Goal: Book appointment/travel/reservation

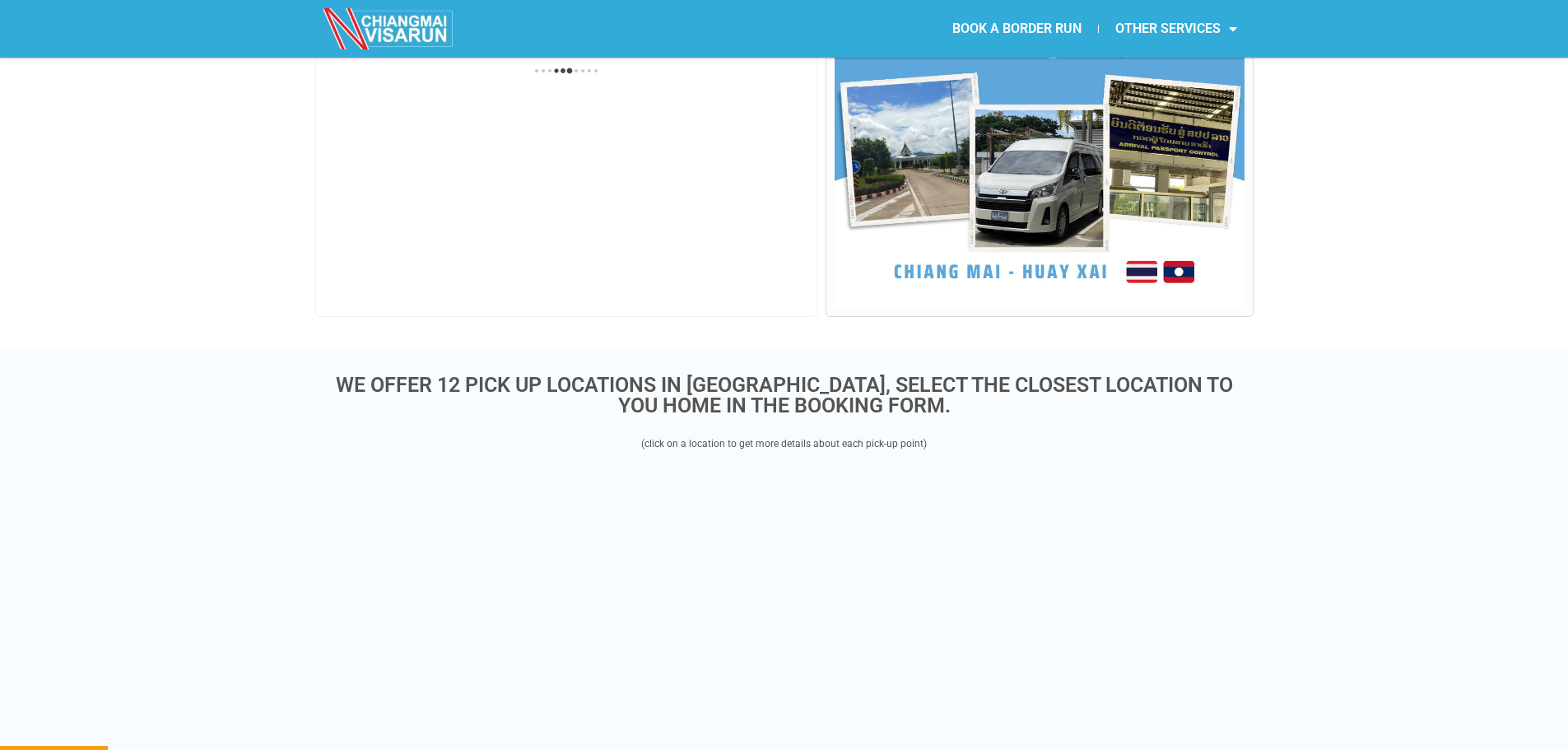
scroll to position [741, 0]
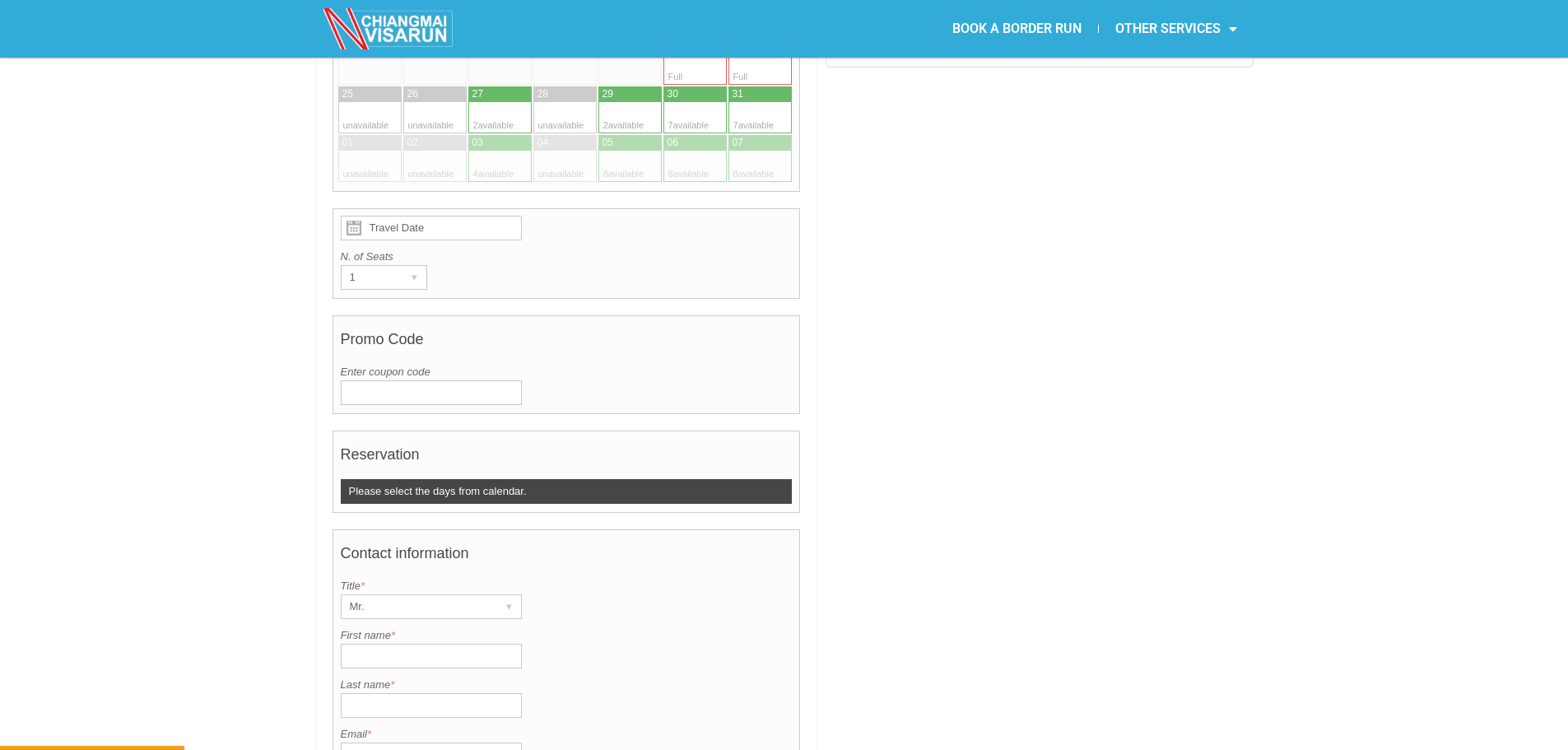
click at [840, 482] on div at bounding box center [1039, 484] width 427 height 1557
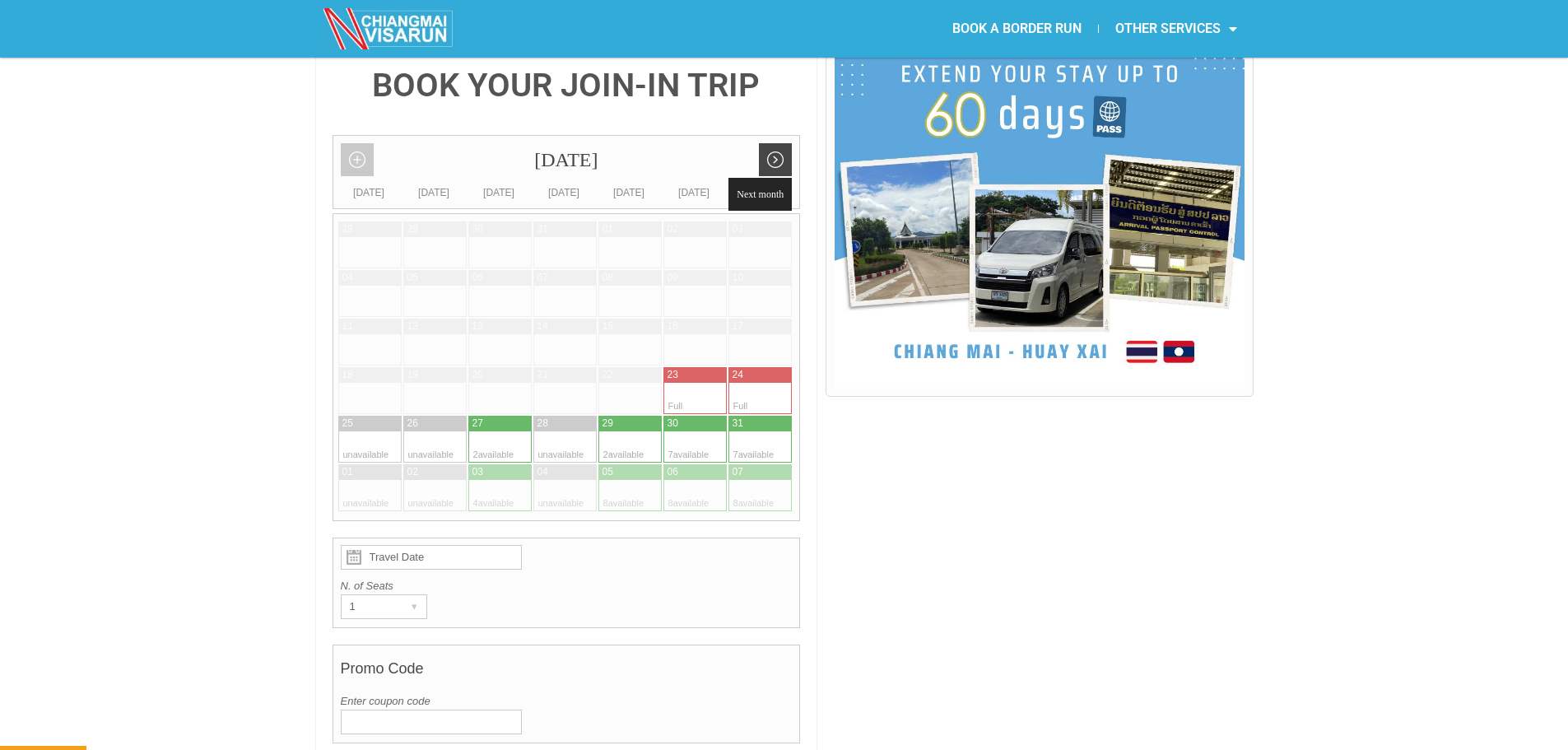
click at [776, 144] on link "Next month" at bounding box center [775, 160] width 33 height 33
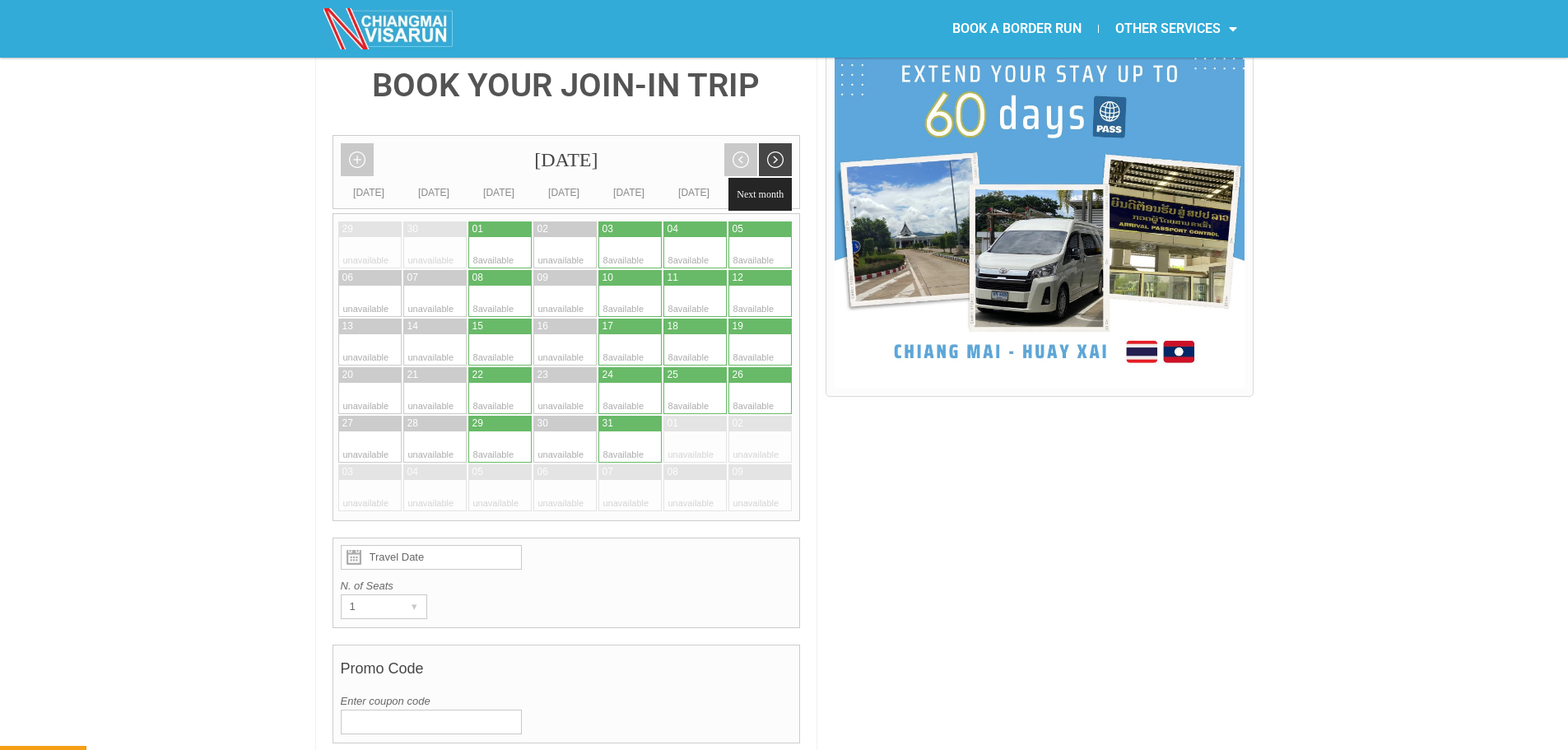
click at [776, 144] on link "Next month" at bounding box center [775, 160] width 33 height 33
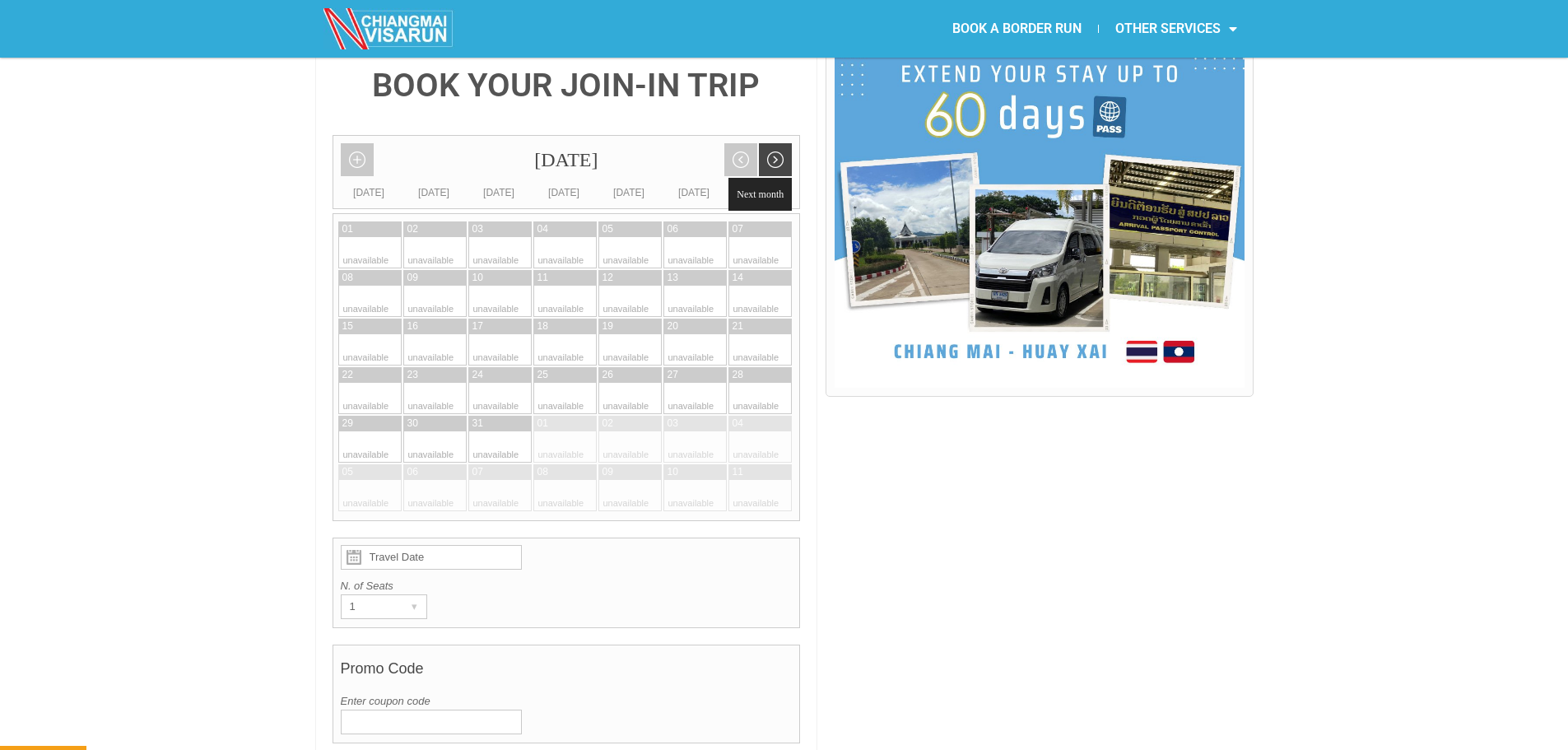
click at [776, 144] on link "Next month" at bounding box center [775, 160] width 33 height 33
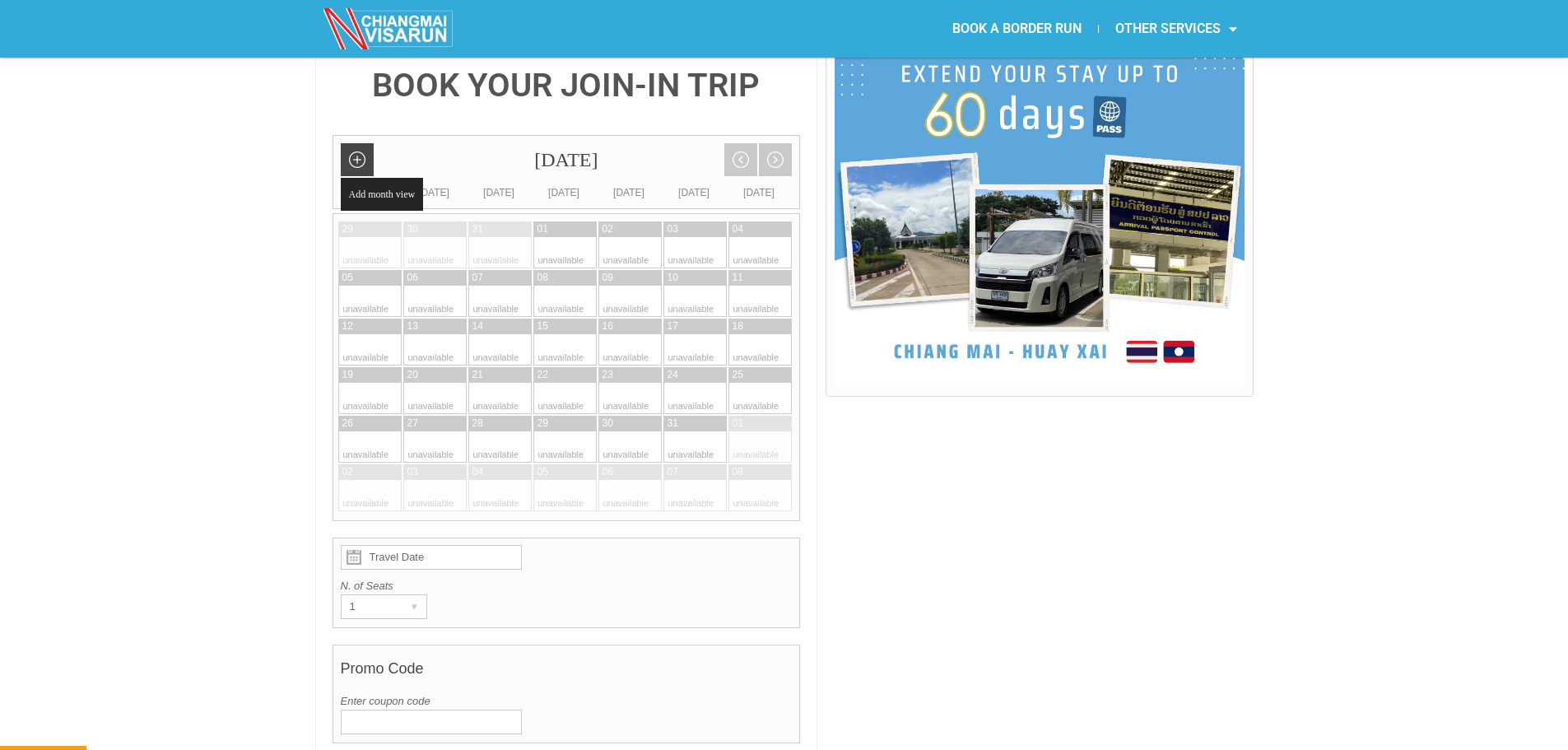
click at [357, 144] on link "Add month view" at bounding box center [357, 160] width 33 height 33
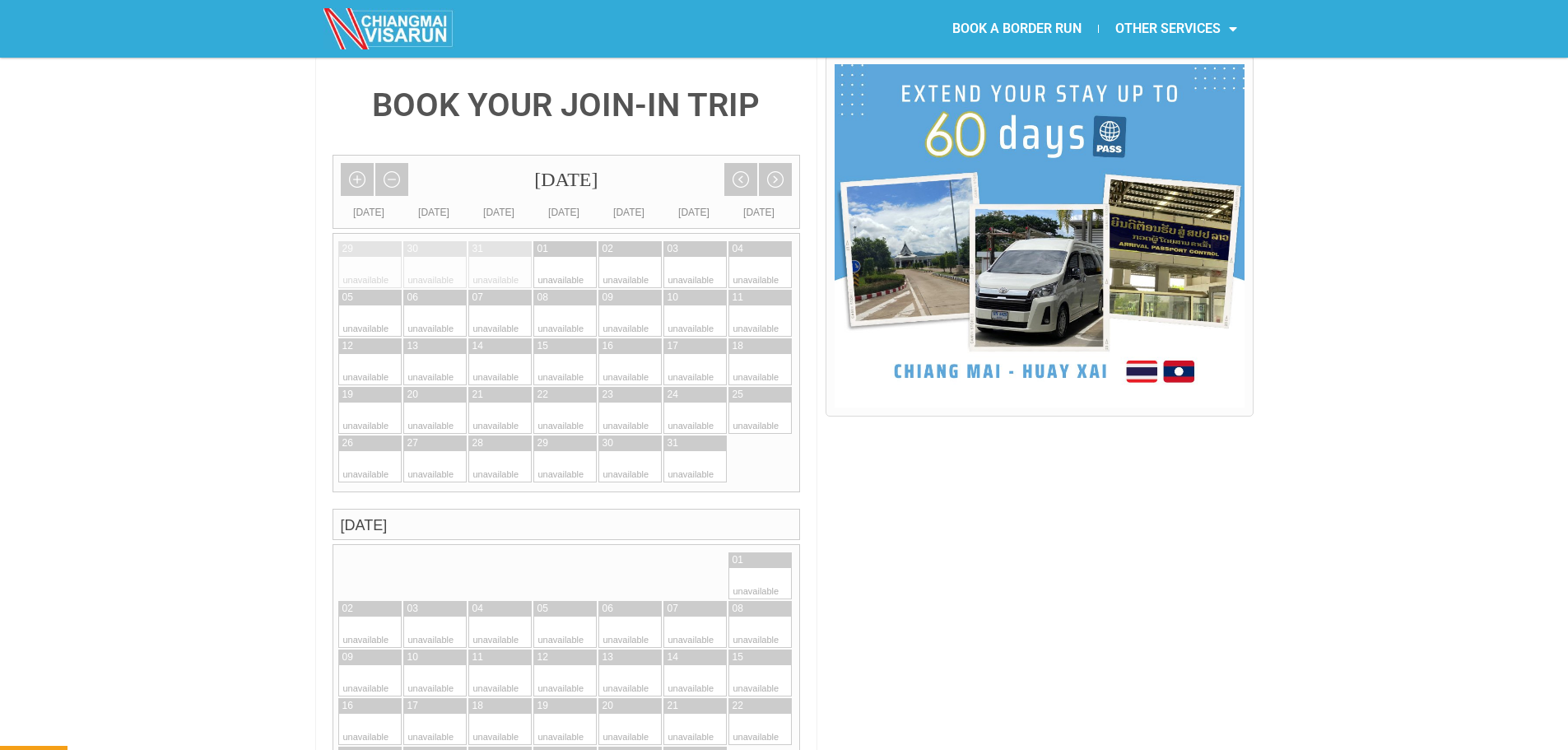
scroll to position [351, 0]
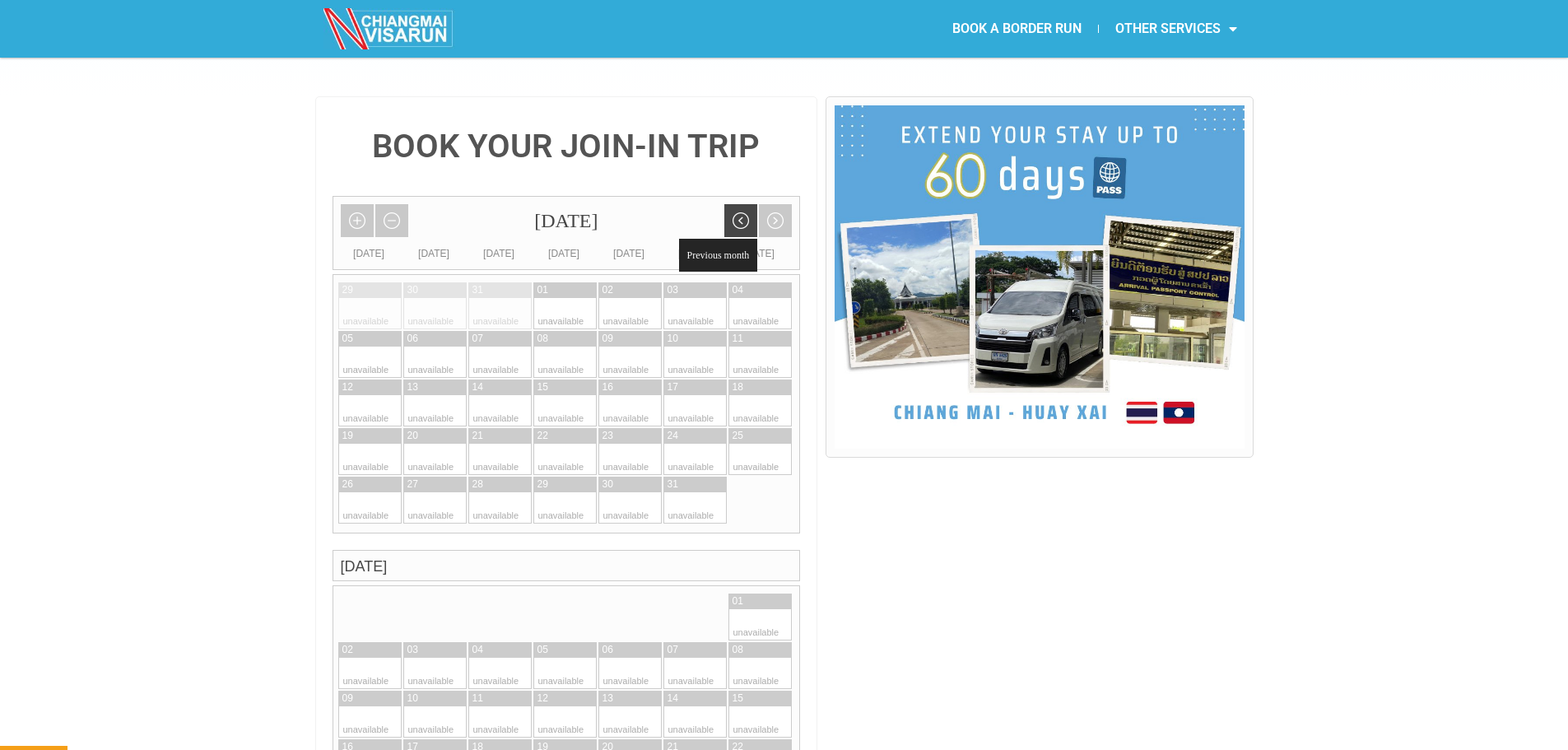
click at [725, 204] on link "Previous month" at bounding box center [741, 220] width 33 height 33
click at [734, 204] on link "Previous month" at bounding box center [741, 220] width 33 height 33
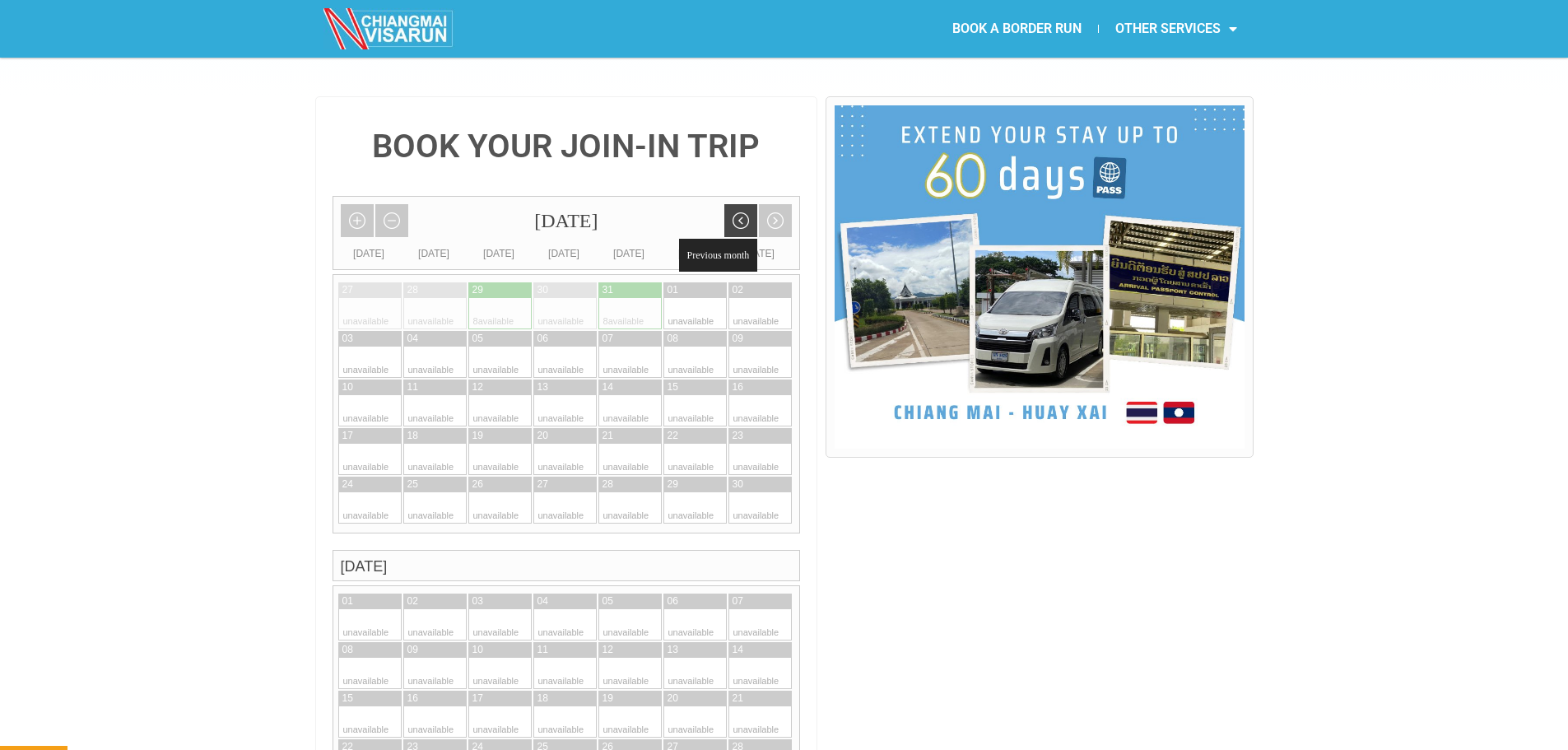
click at [739, 204] on link "Previous month" at bounding box center [741, 220] width 33 height 33
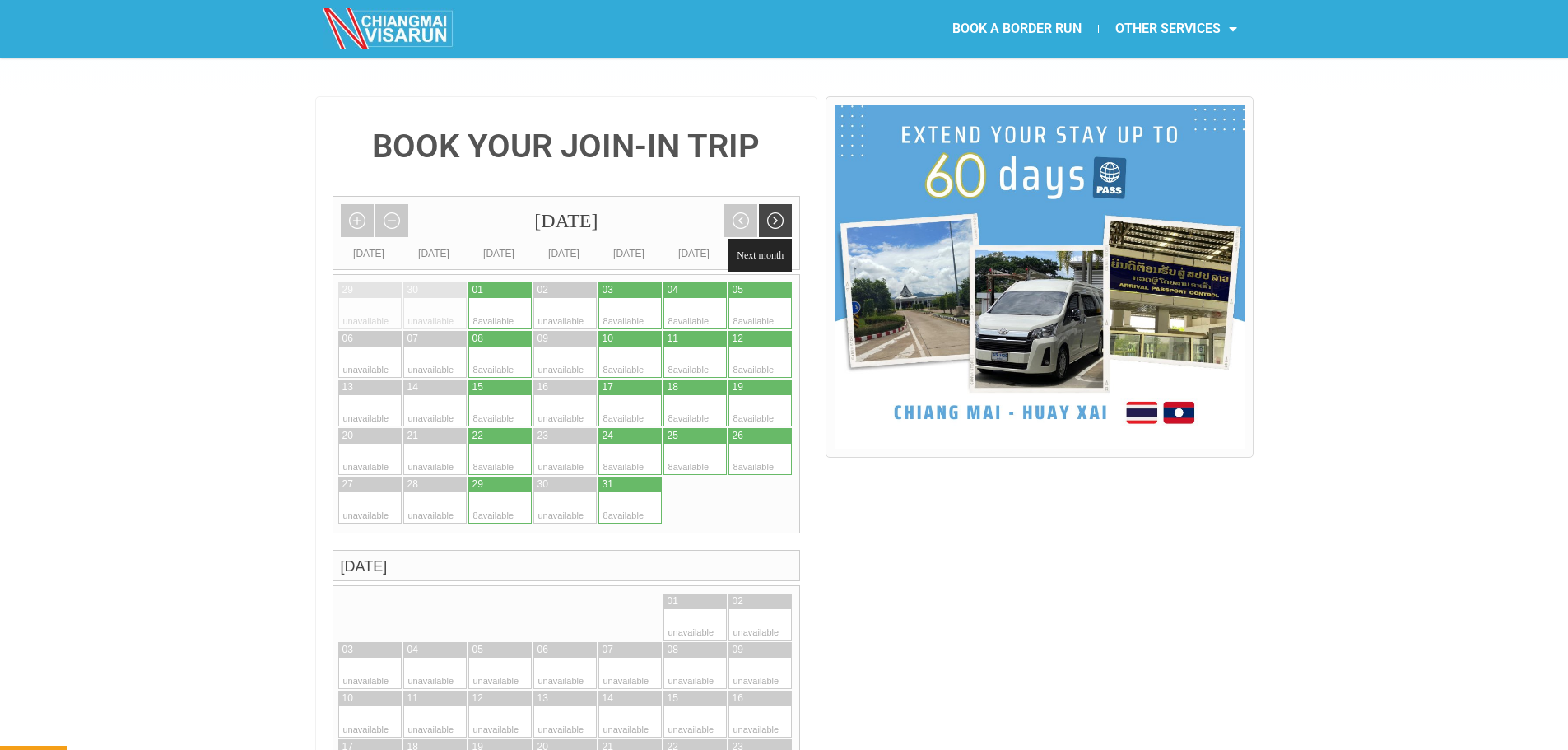
click at [770, 204] on link "Next month" at bounding box center [775, 220] width 33 height 33
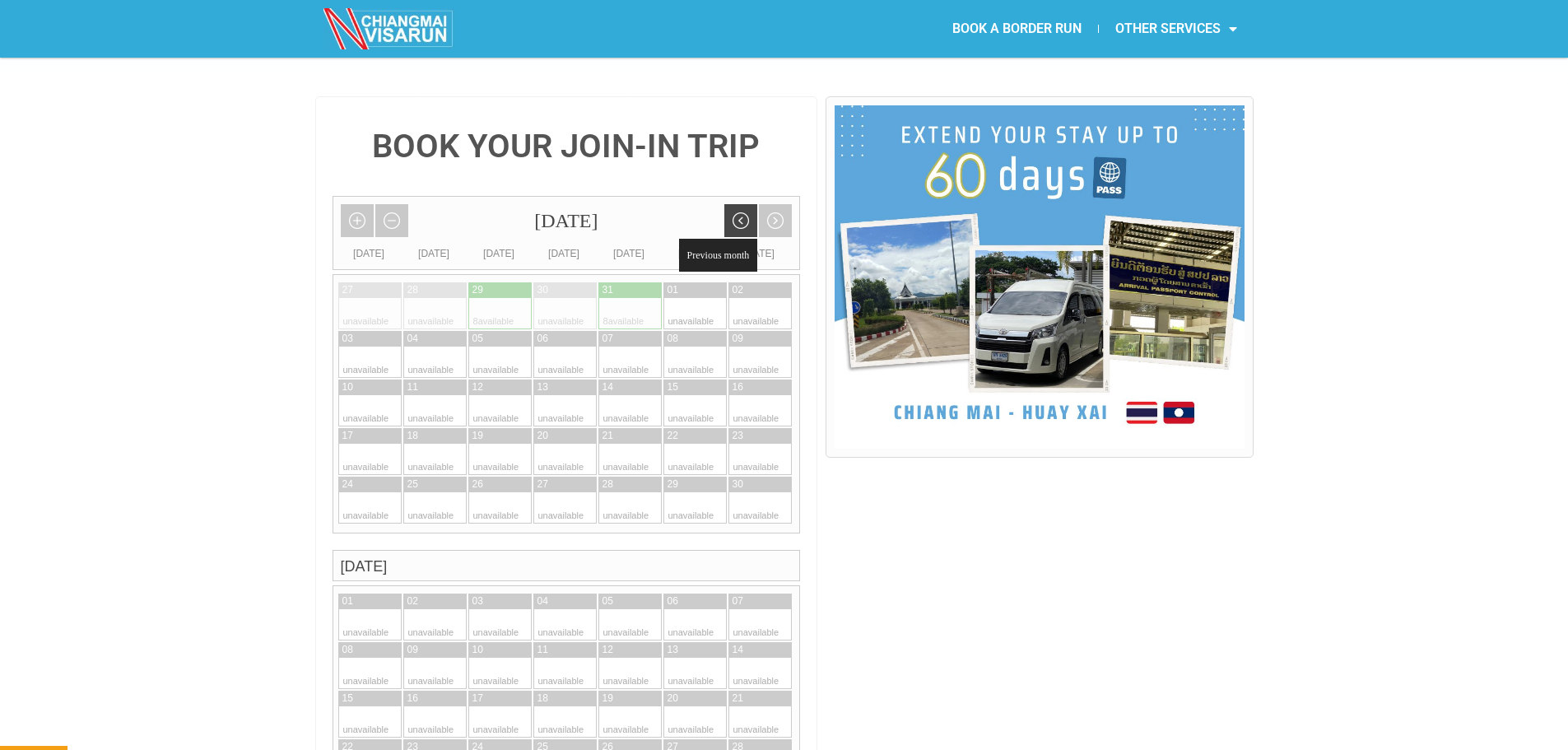
click at [734, 204] on link "Previous month" at bounding box center [741, 220] width 33 height 33
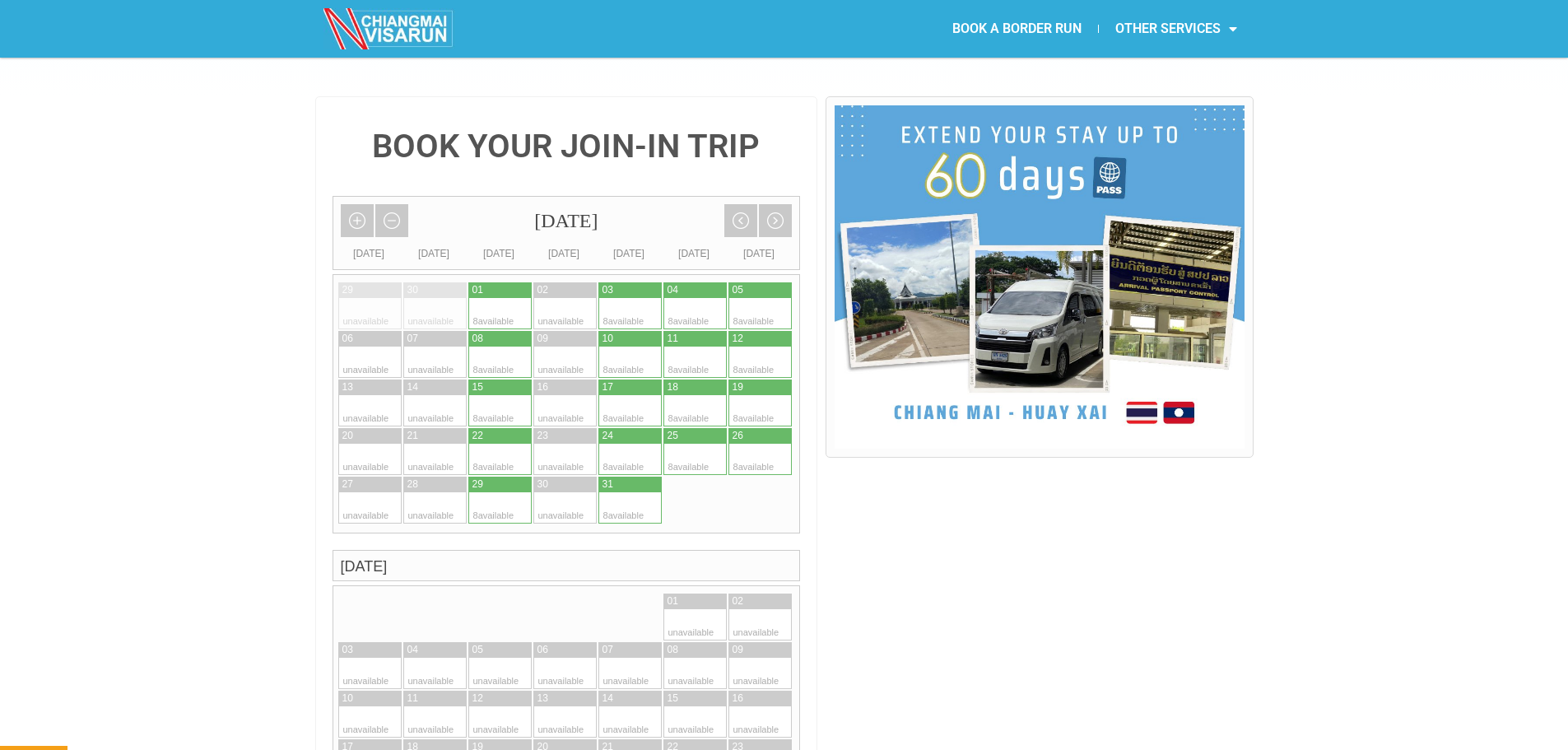
click at [691, 428] on div at bounding box center [679, 436] width 33 height 15
type input "25 October 2025"
radio input "true"
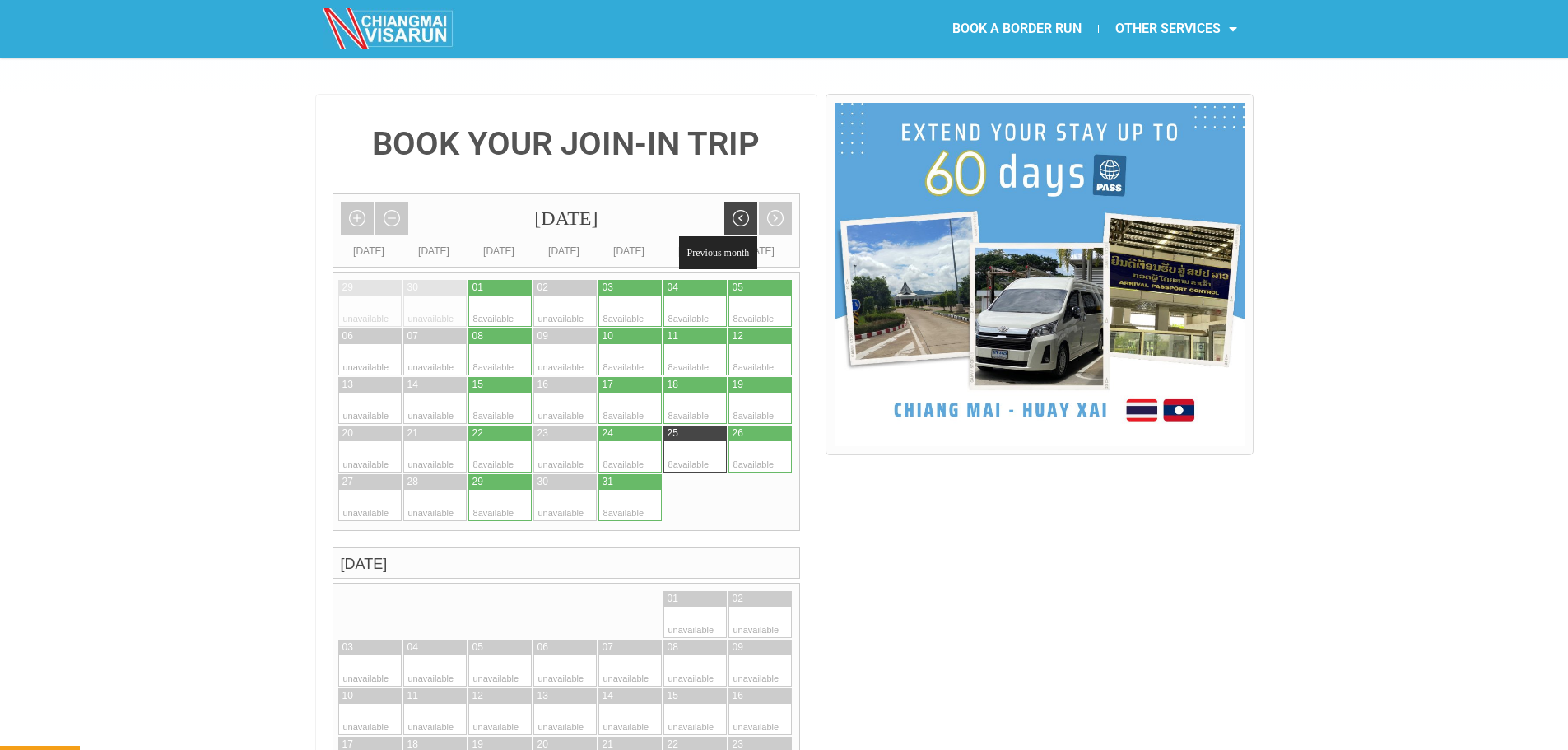
scroll to position [296, 0]
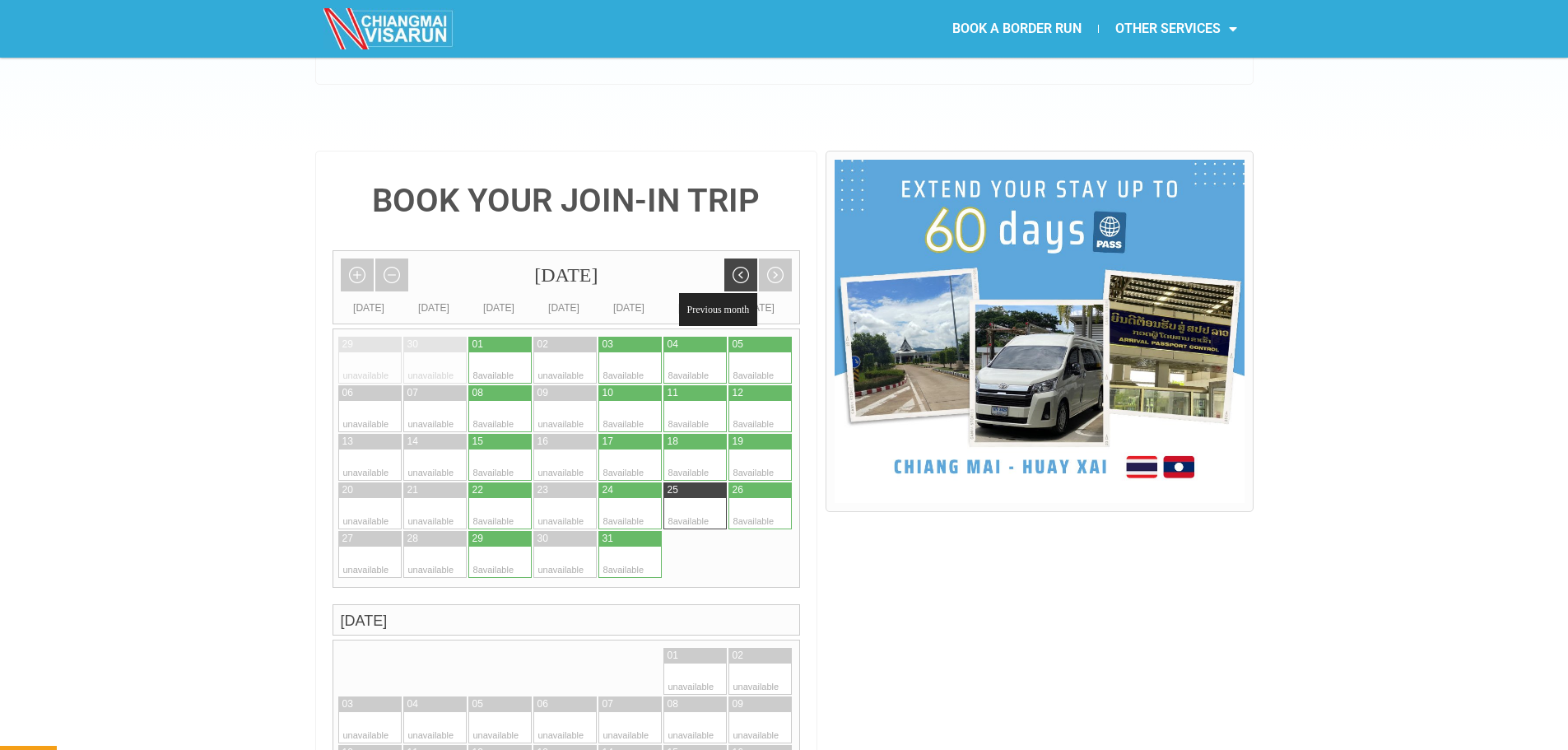
click at [749, 258] on link "Previous month" at bounding box center [741, 275] width 33 height 33
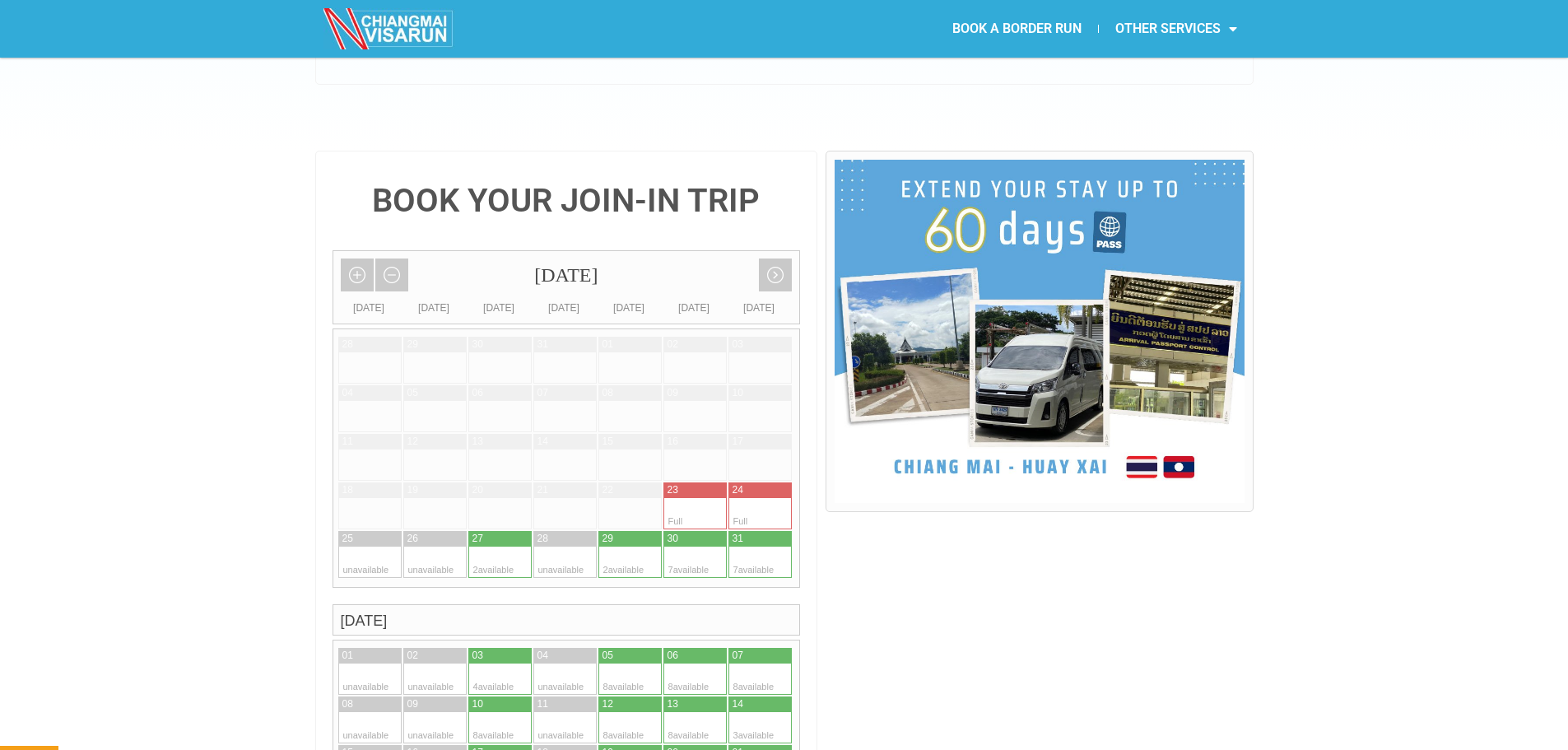
scroll to position [543, 0]
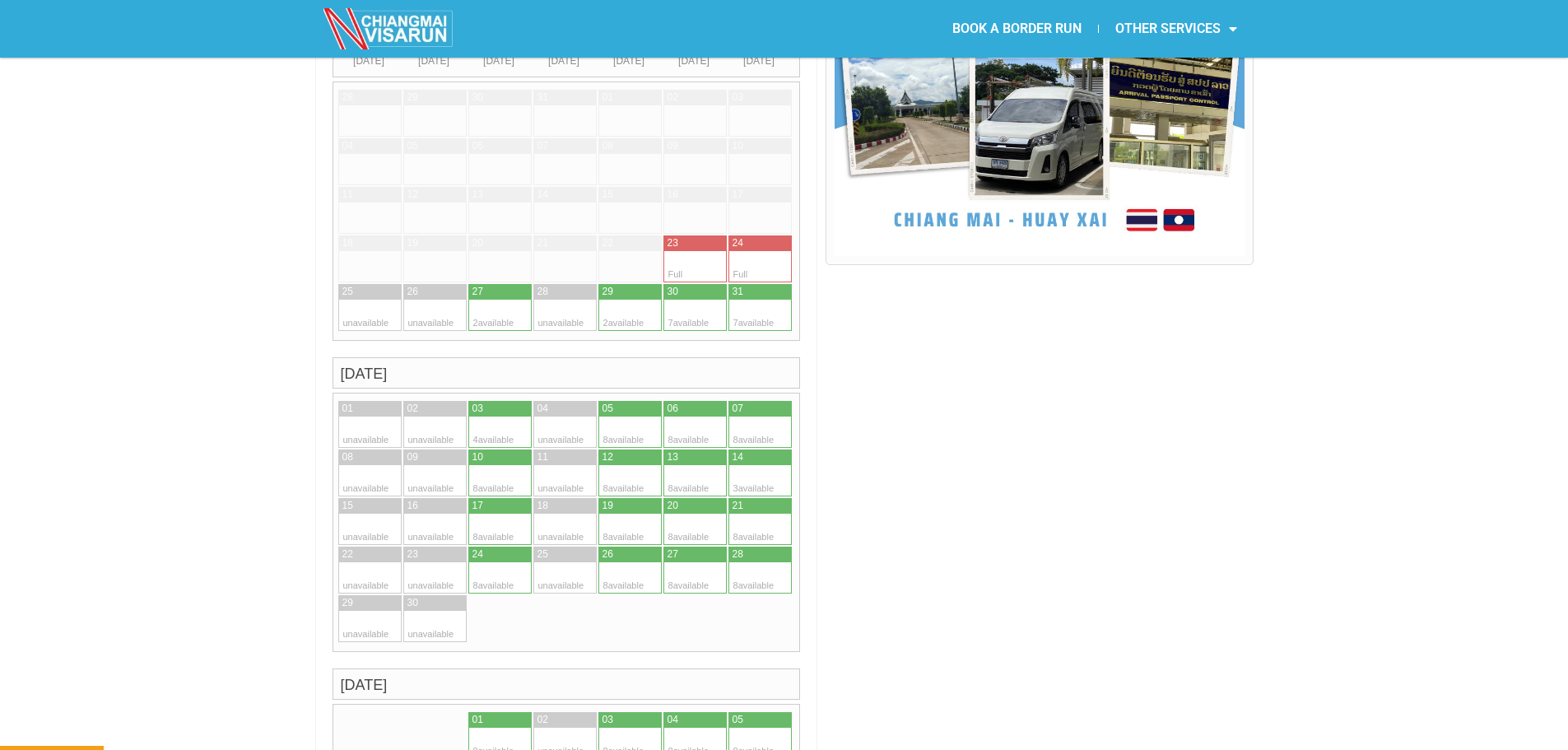
click at [707, 300] on div at bounding box center [711, 315] width 33 height 32
type input "30 August 2025"
radio input "true"
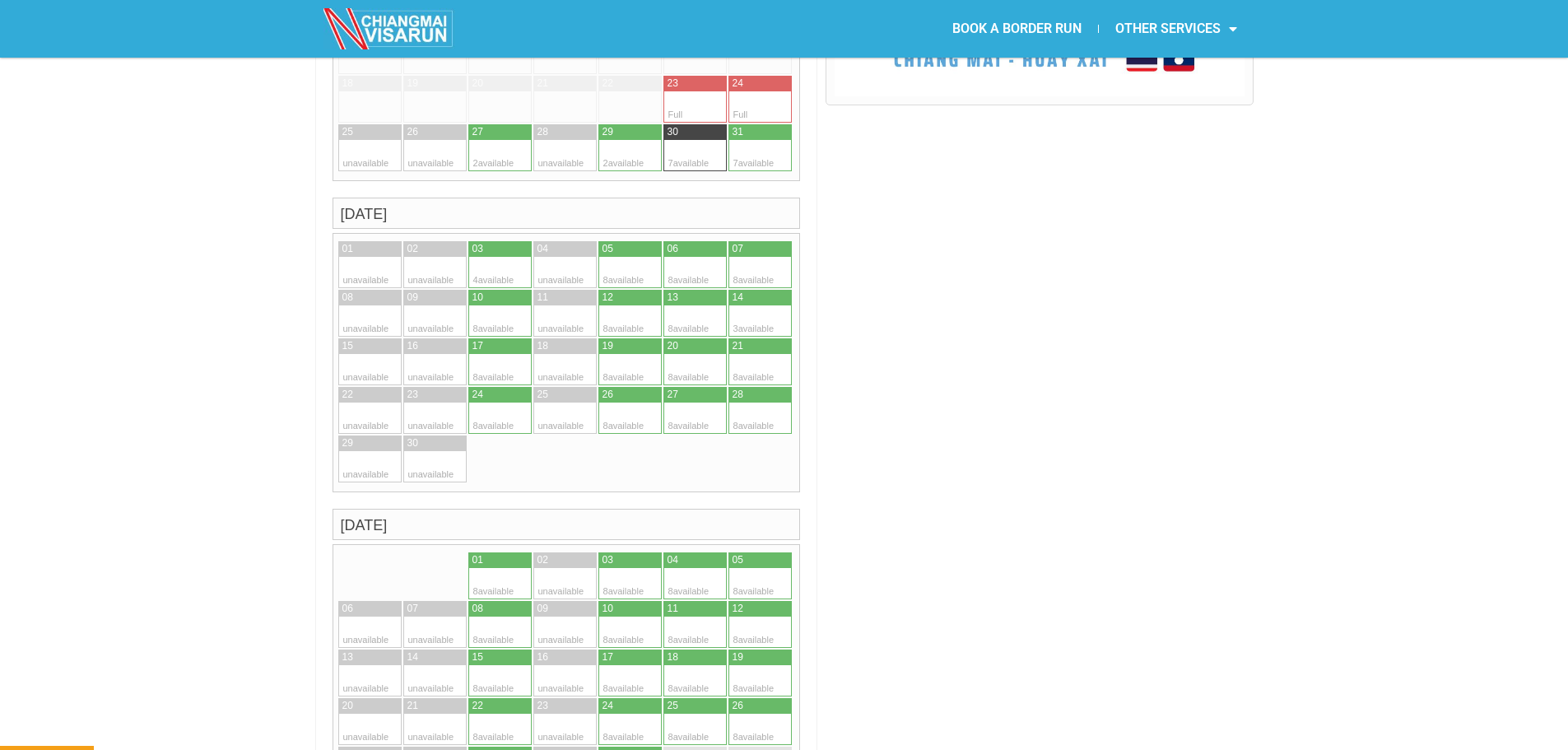
scroll to position [379, 0]
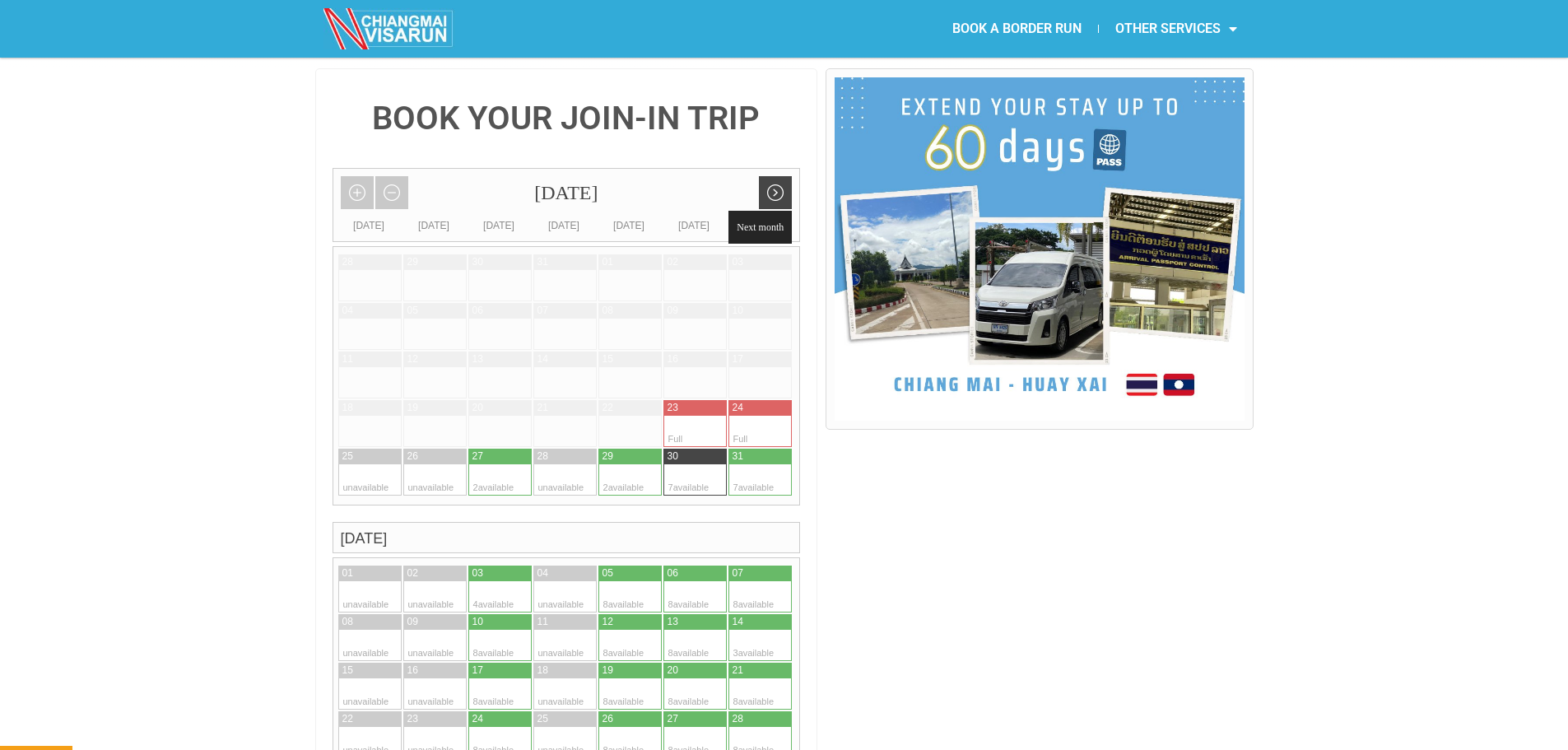
click at [776, 176] on link "Next month" at bounding box center [775, 192] width 33 height 33
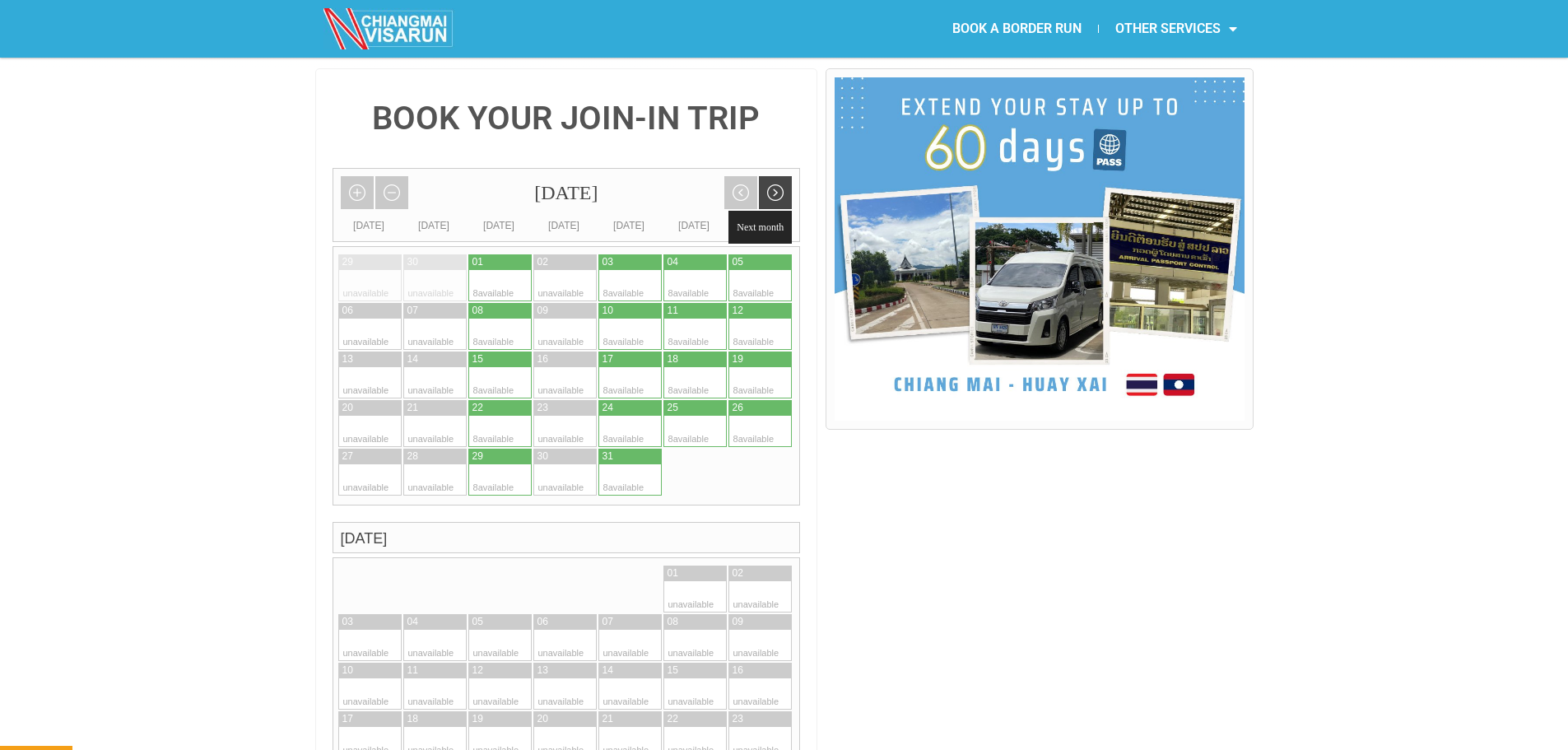
click at [776, 176] on link "Next month" at bounding box center [775, 192] width 33 height 33
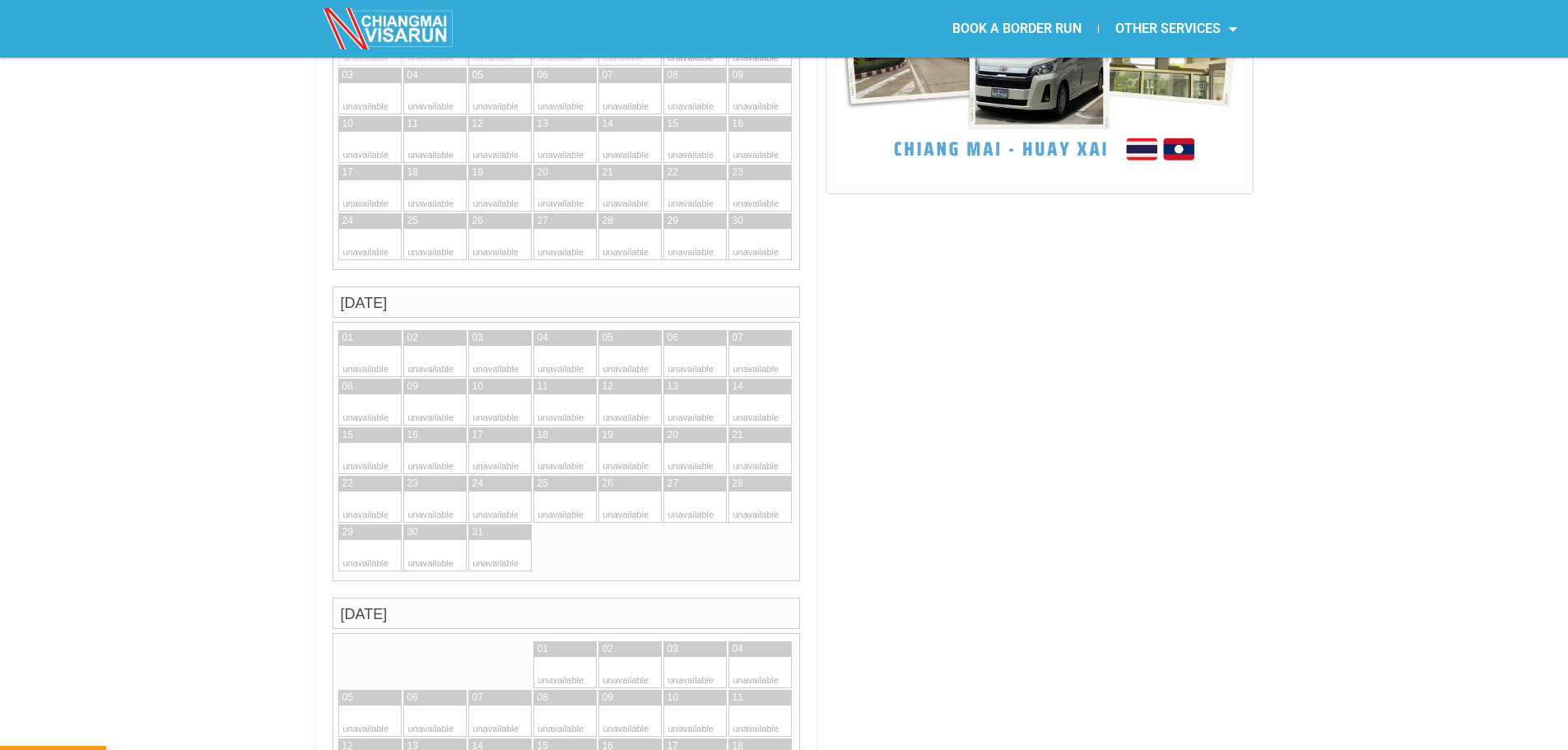
scroll to position [708, 0]
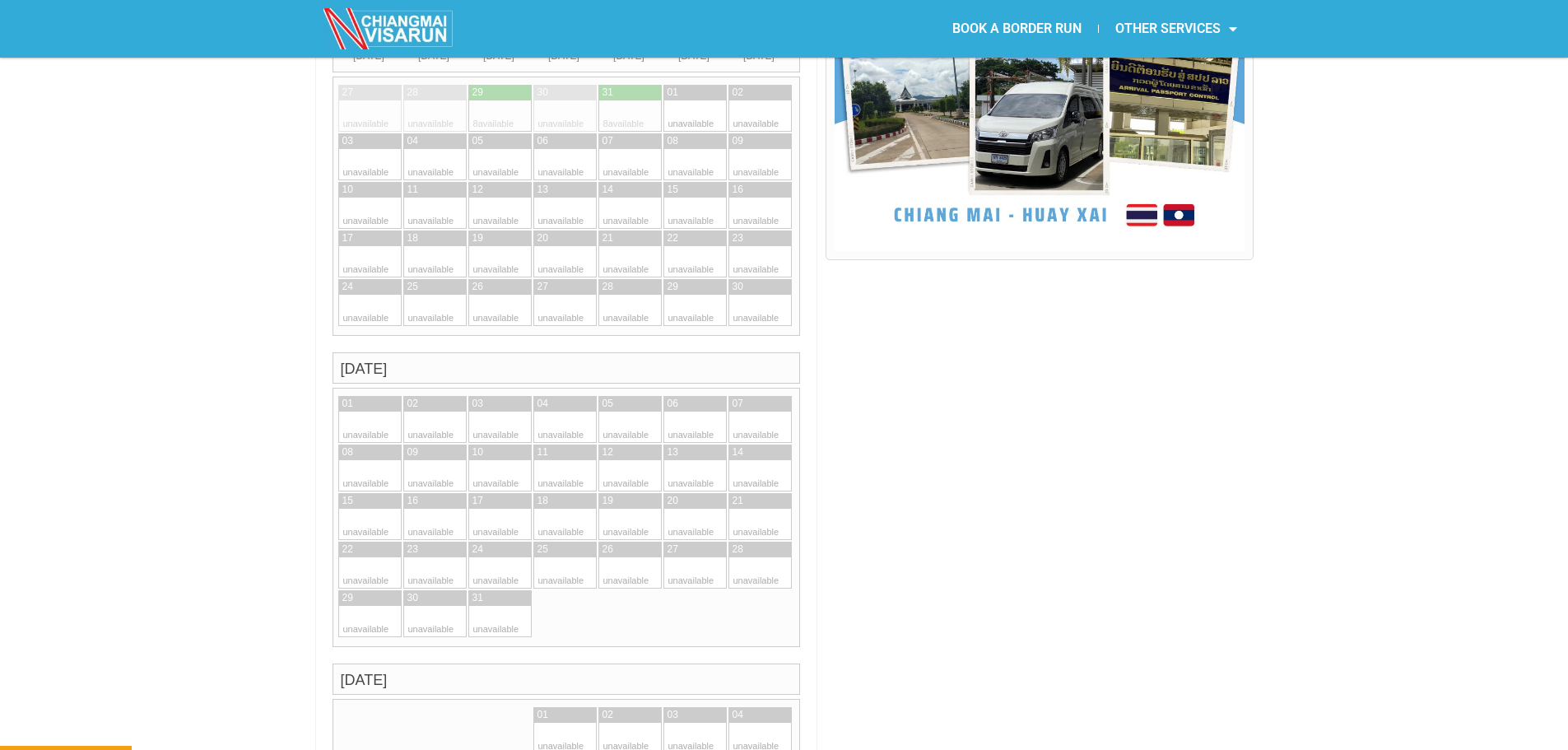
scroll to position [296, 0]
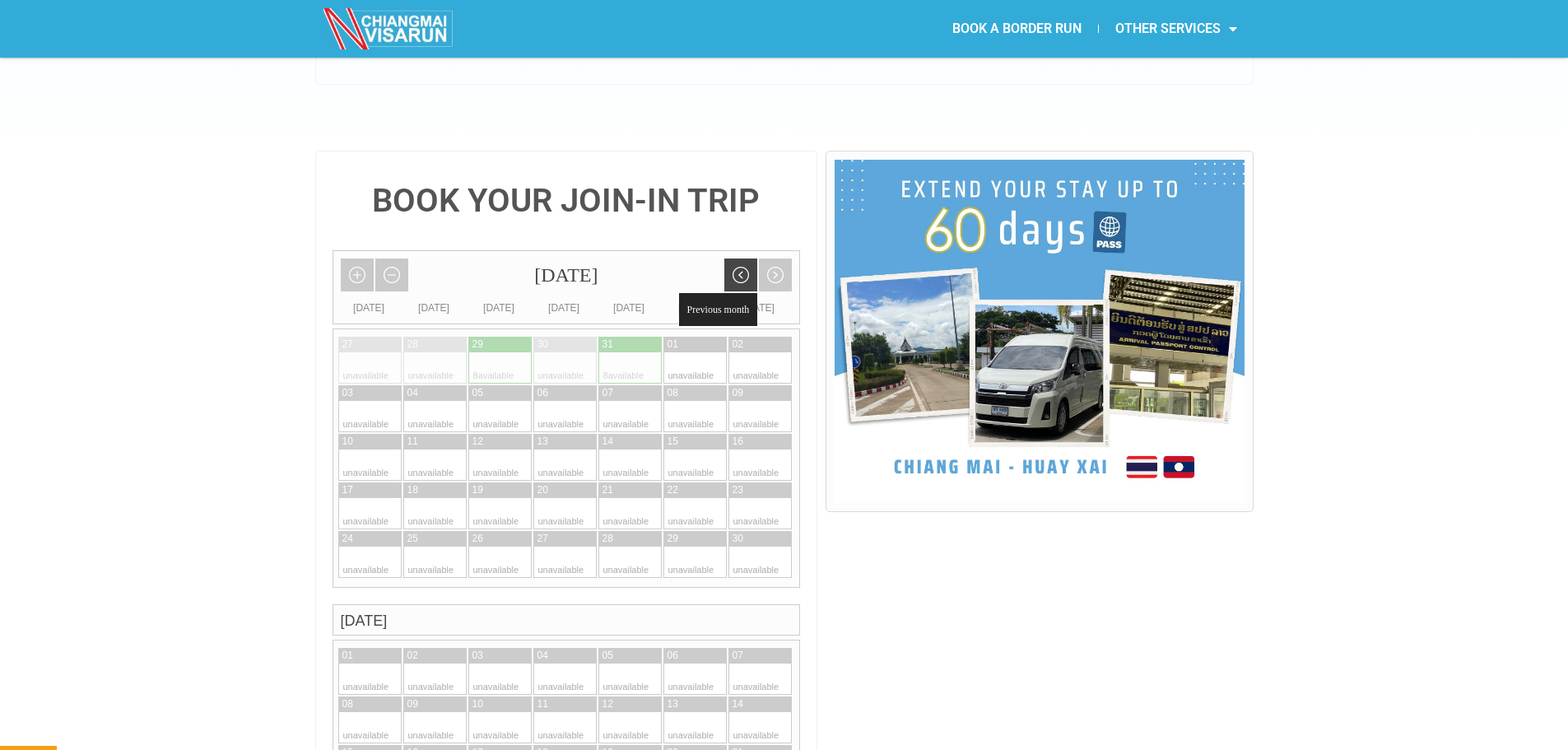
click at [733, 258] on link "Previous month" at bounding box center [741, 275] width 33 height 33
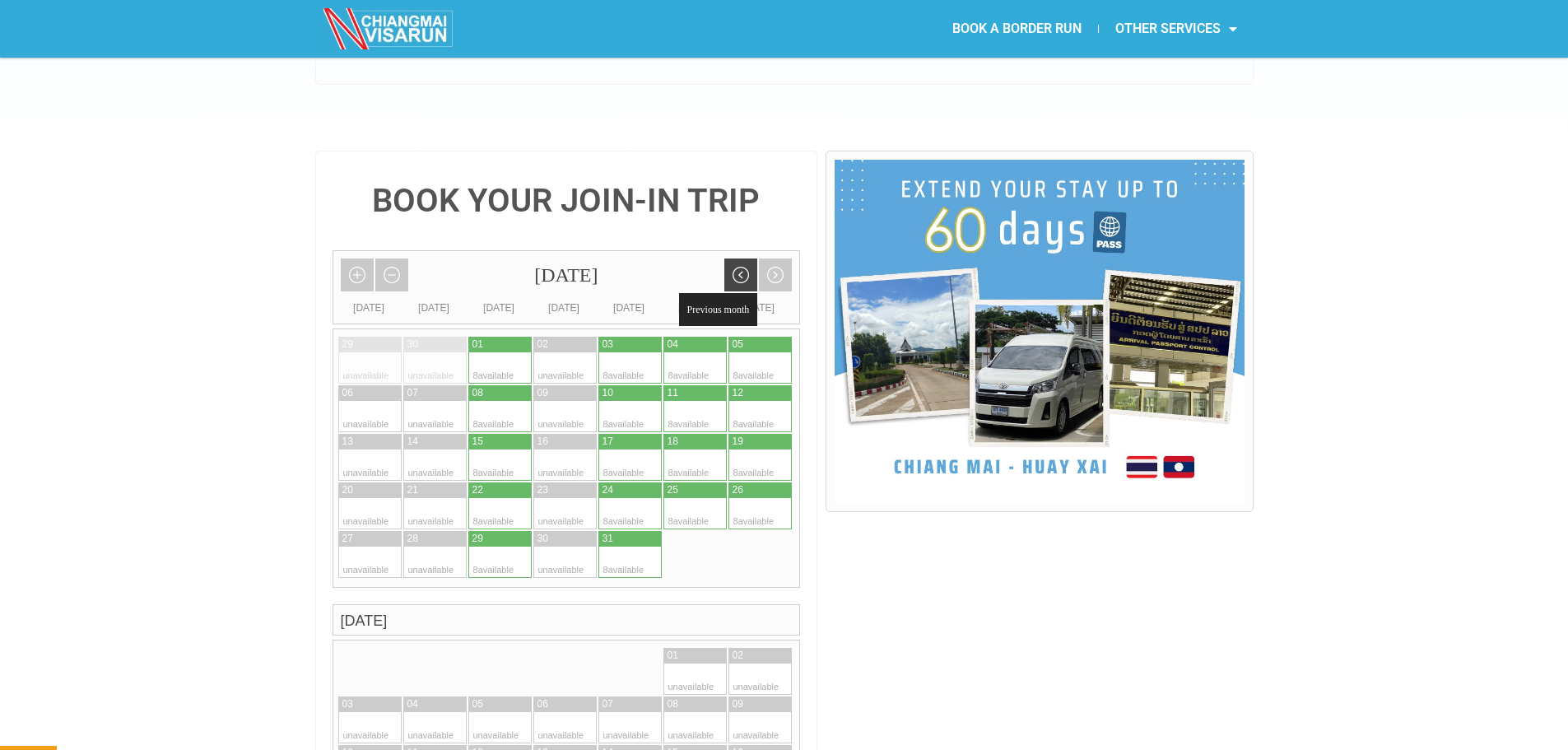
click at [729, 258] on link "Previous month" at bounding box center [741, 275] width 33 height 33
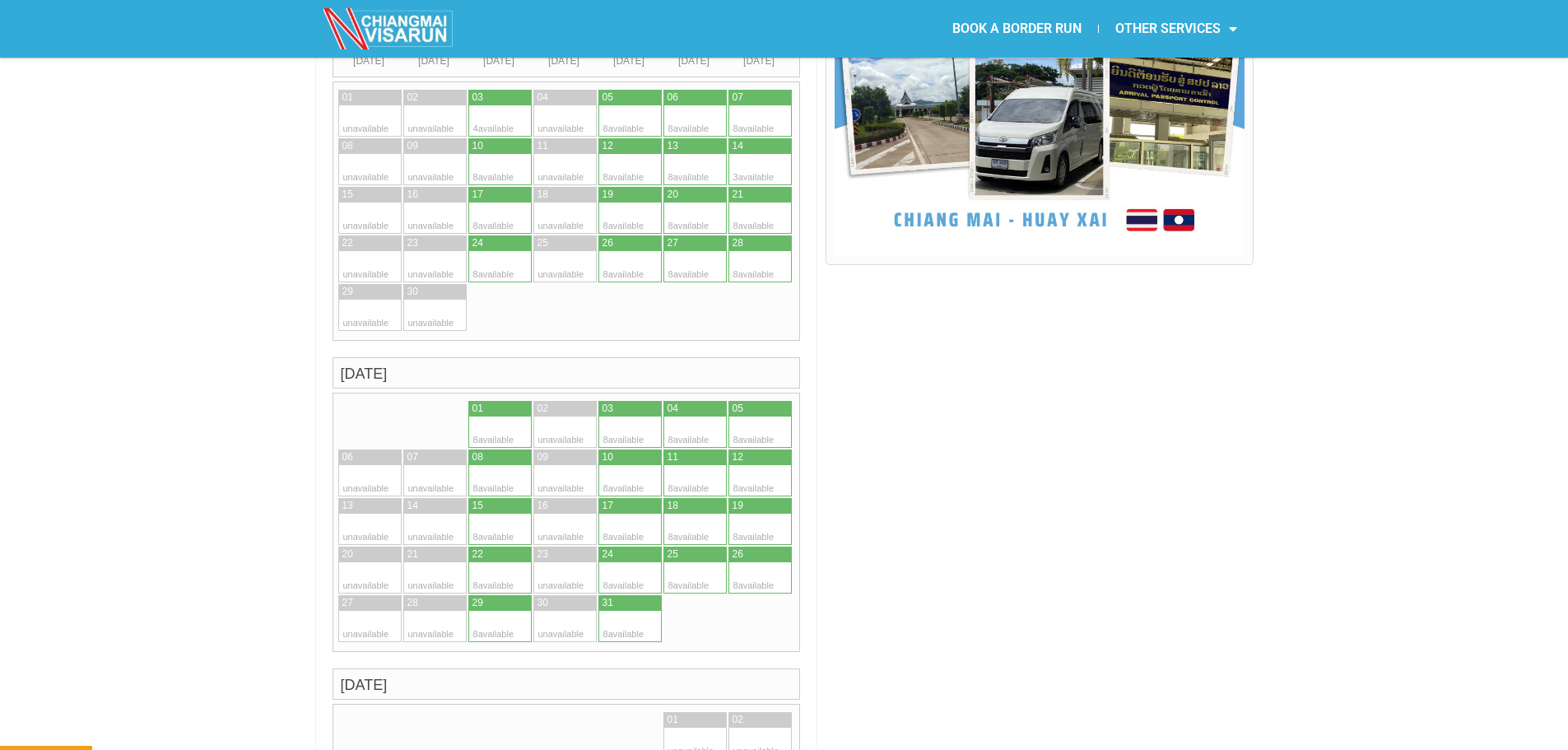
scroll to position [379, 0]
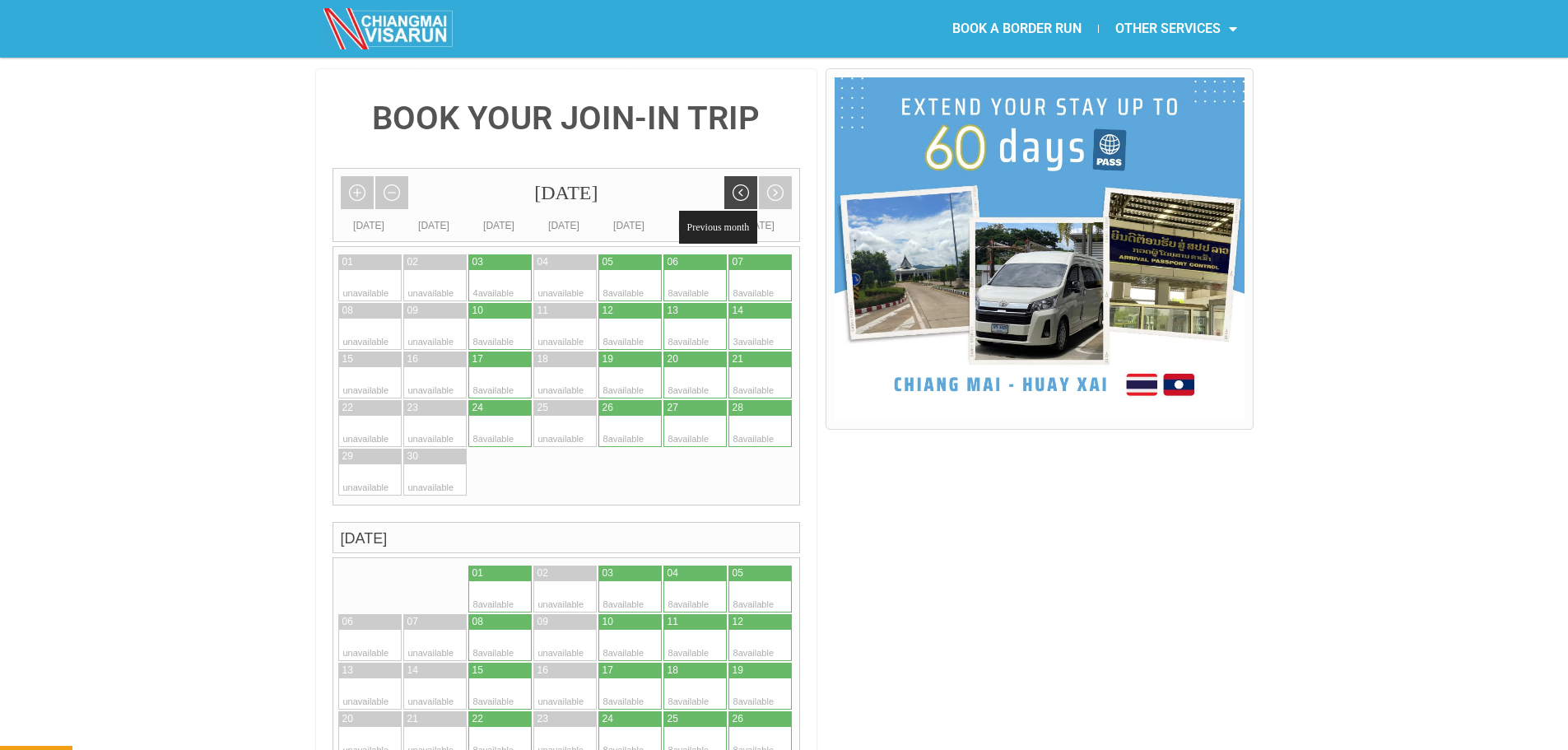
click at [739, 176] on link "Previous month" at bounding box center [741, 192] width 33 height 33
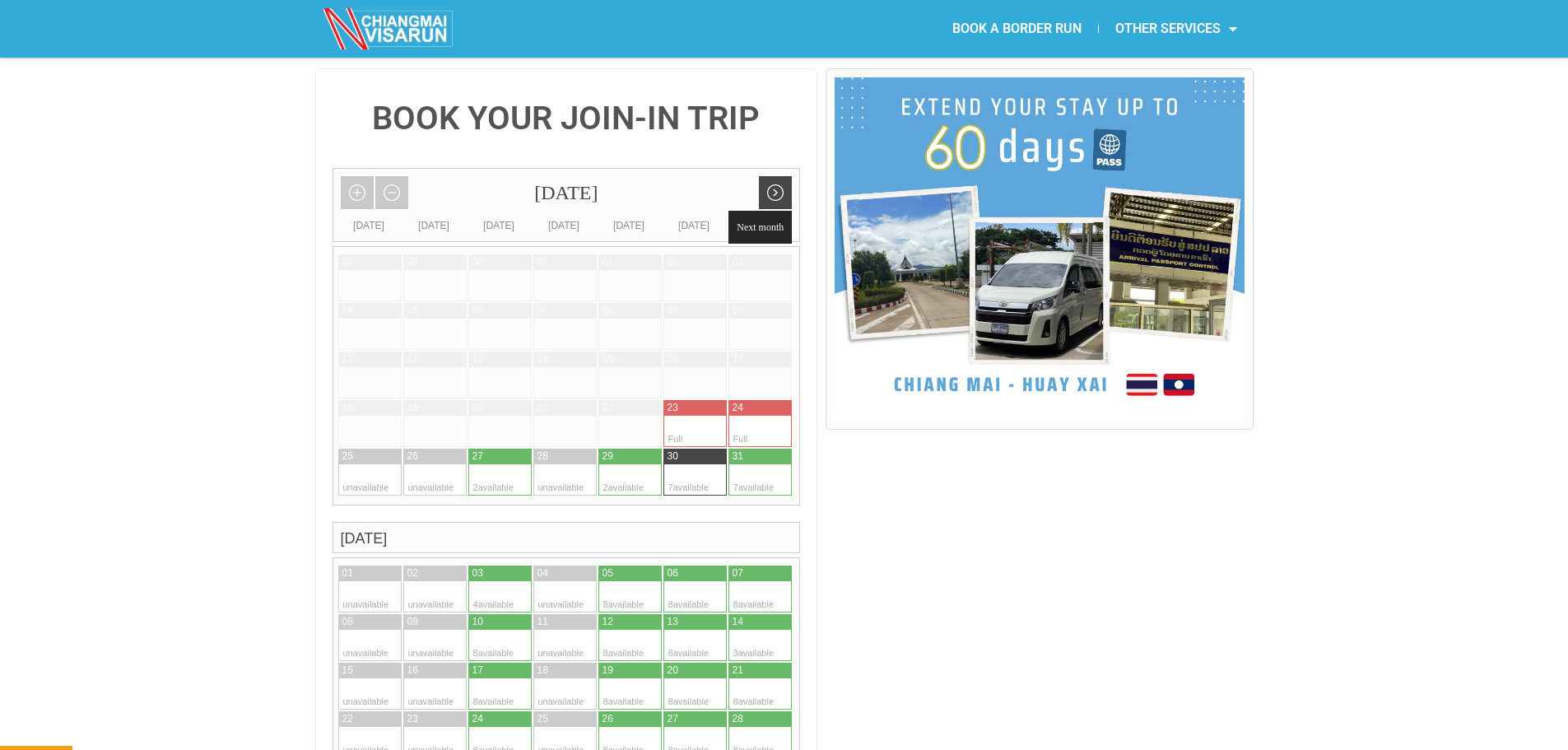
click at [779, 176] on link "Next month" at bounding box center [775, 192] width 33 height 33
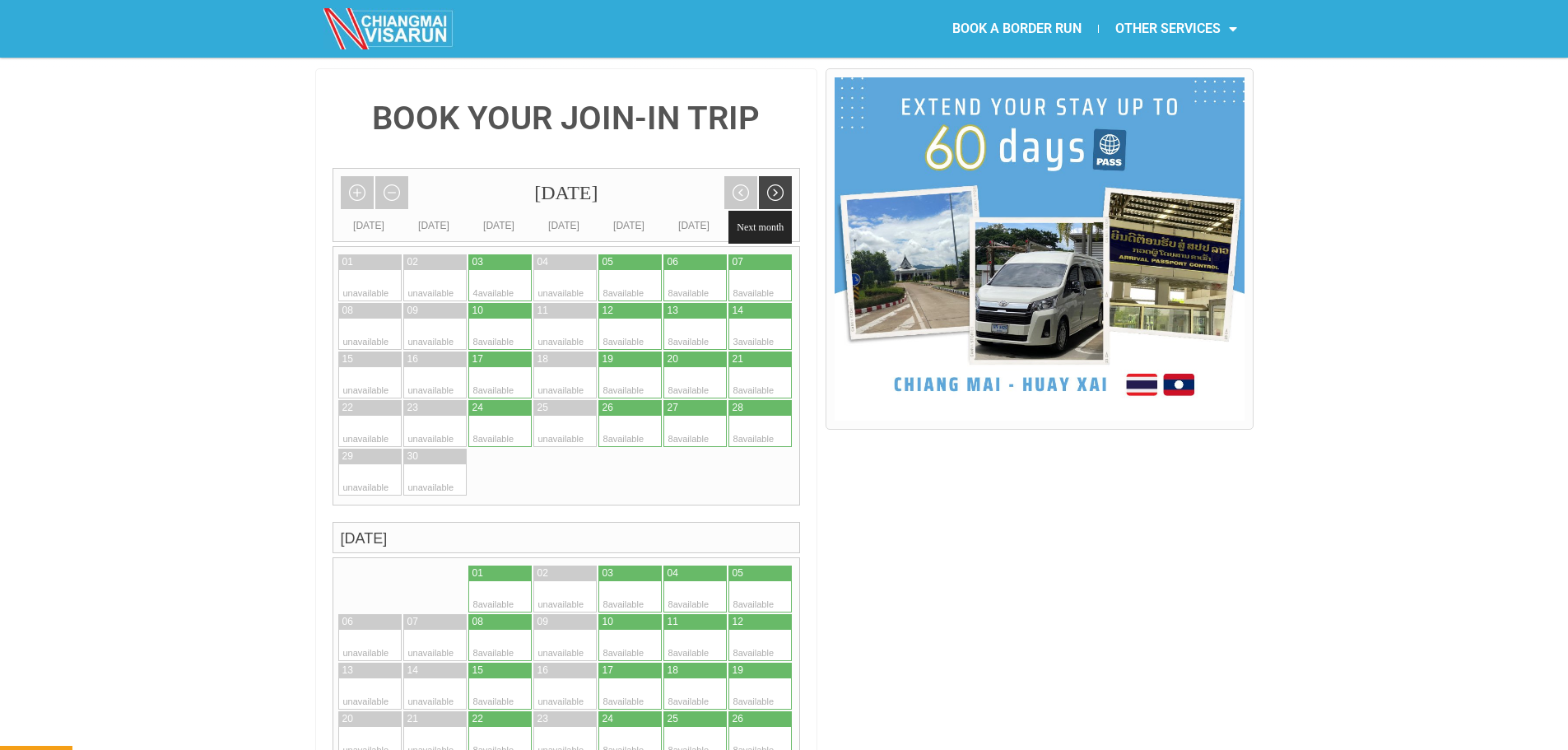
click at [779, 176] on link "Next month" at bounding box center [775, 192] width 33 height 33
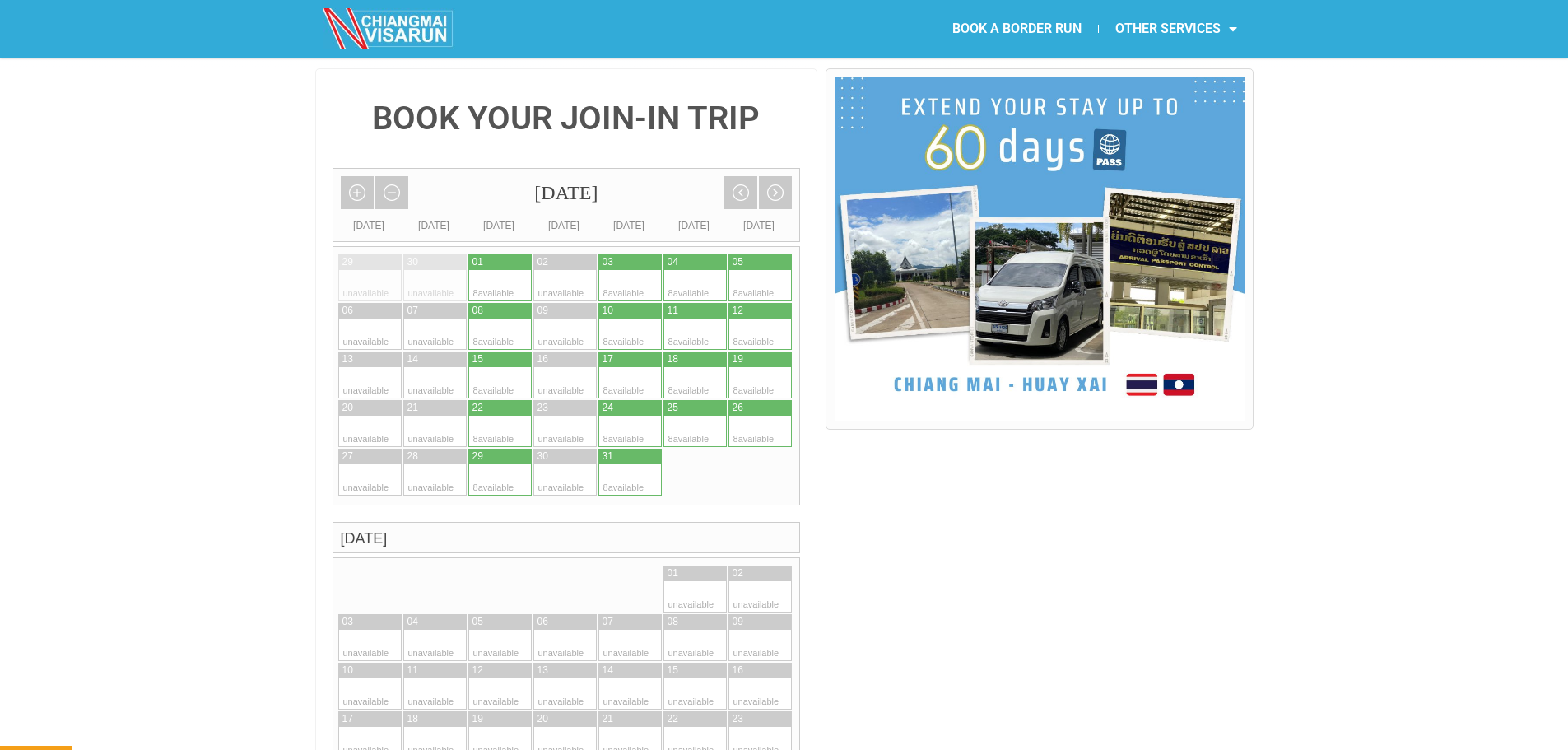
drag, startPoint x: 1265, startPoint y: 533, endPoint x: 1257, endPoint y: 531, distance: 8.2
drag, startPoint x: 767, startPoint y: 156, endPoint x: 1199, endPoint y: 209, distance: 435.2
click at [767, 176] on link "Next month" at bounding box center [775, 192] width 33 height 33
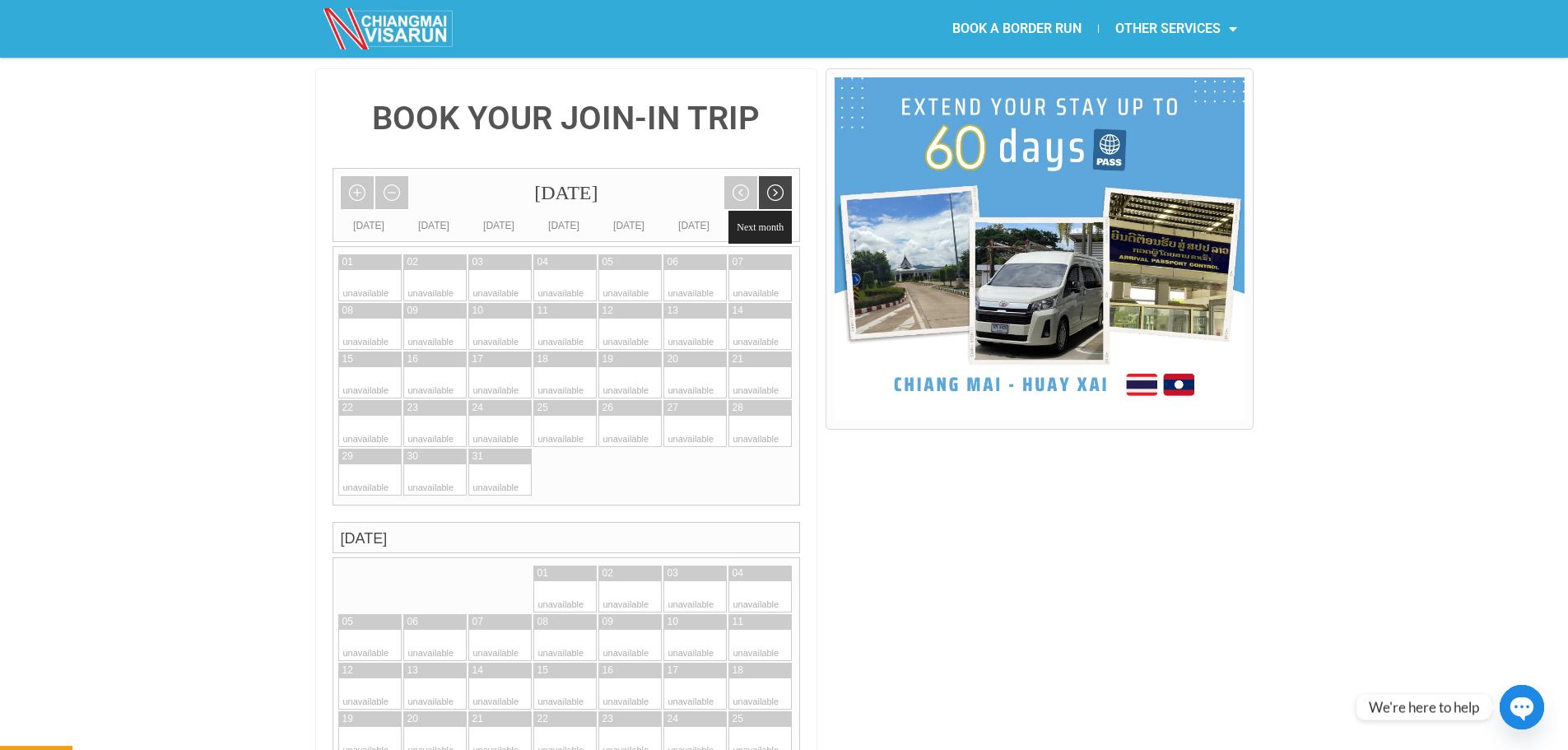
drag, startPoint x: 790, startPoint y: 148, endPoint x: 777, endPoint y: 155, distance: 14.8
click at [790, 176] on link "Next month" at bounding box center [775, 192] width 33 height 33
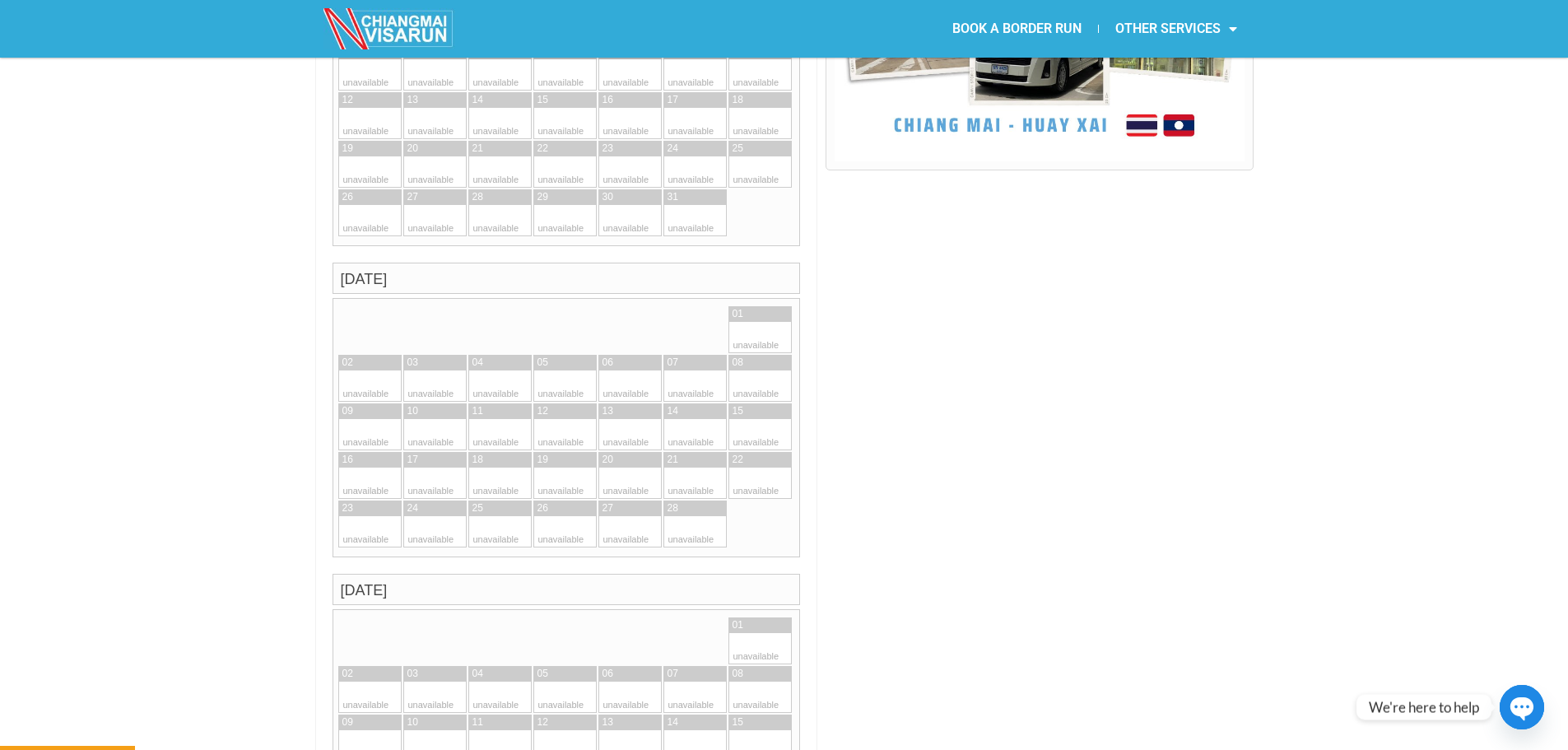
scroll to position [461, 0]
